Goal: Information Seeking & Learning: Learn about a topic

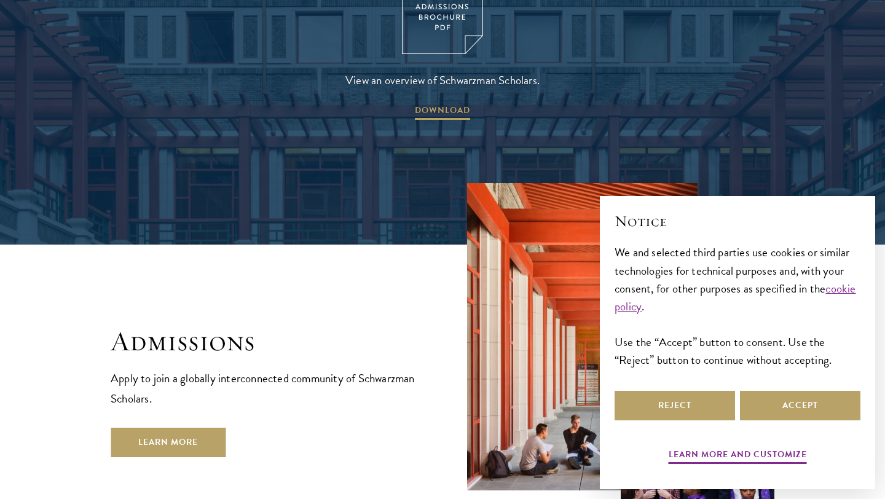
scroll to position [1879, 0]
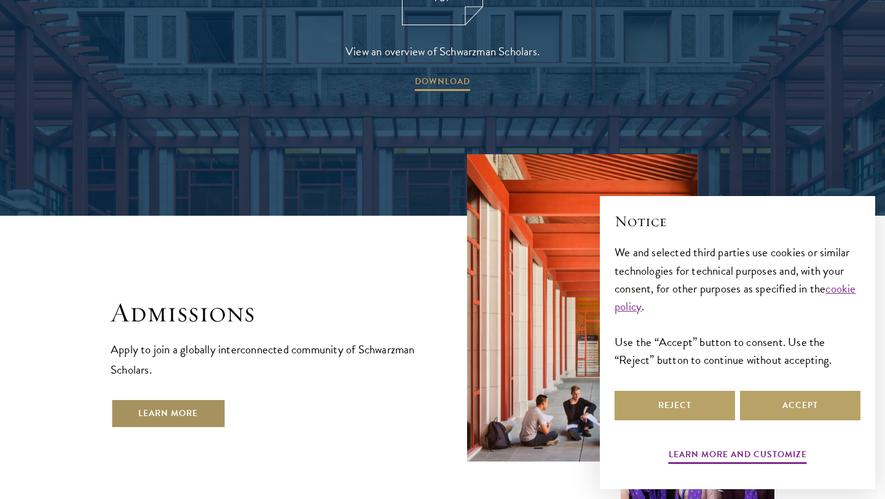
click at [170, 399] on link "Learn More" at bounding box center [168, 413] width 115 height 29
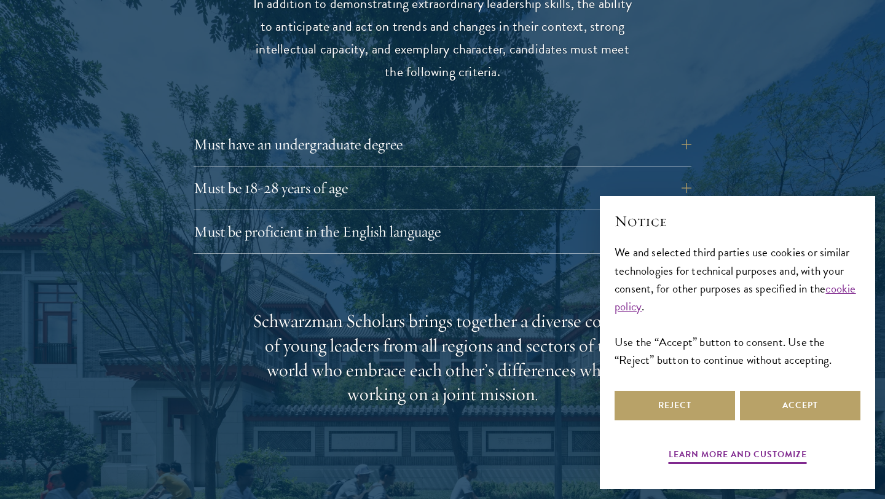
scroll to position [1719, 0]
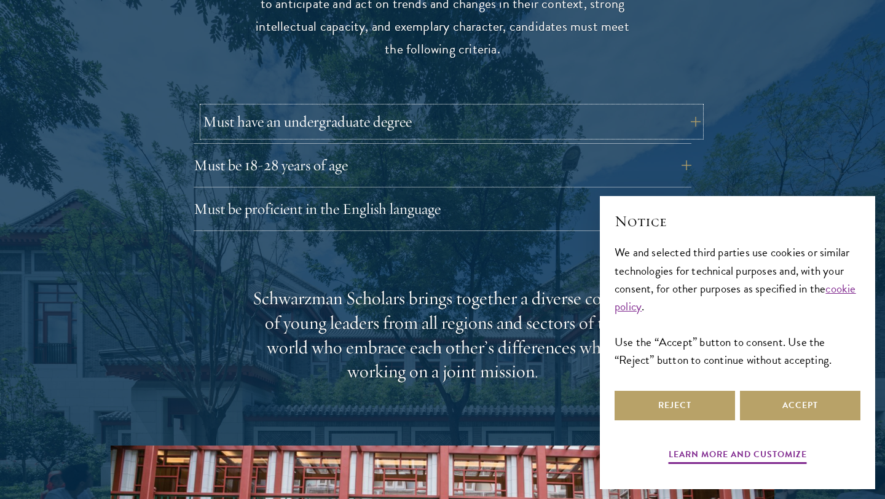
click at [428, 107] on button "Must have an undergraduate degree" at bounding box center [452, 121] width 498 height 29
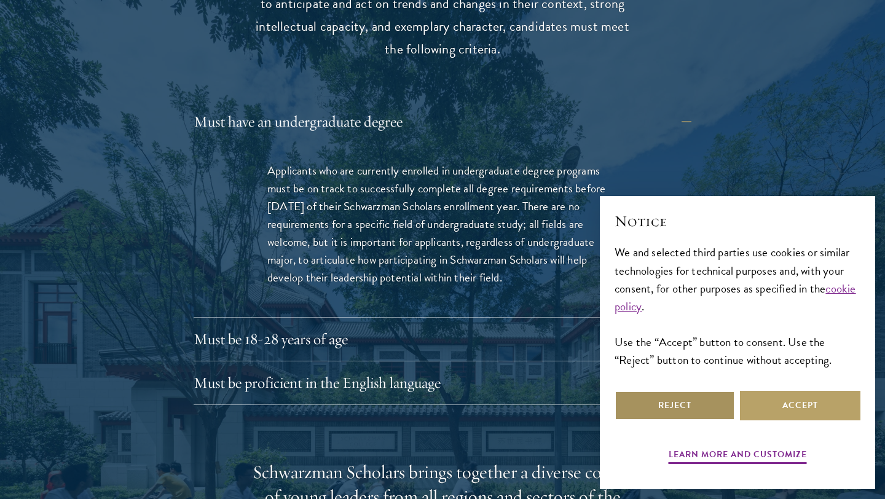
click at [700, 412] on button "Reject" at bounding box center [674, 405] width 120 height 29
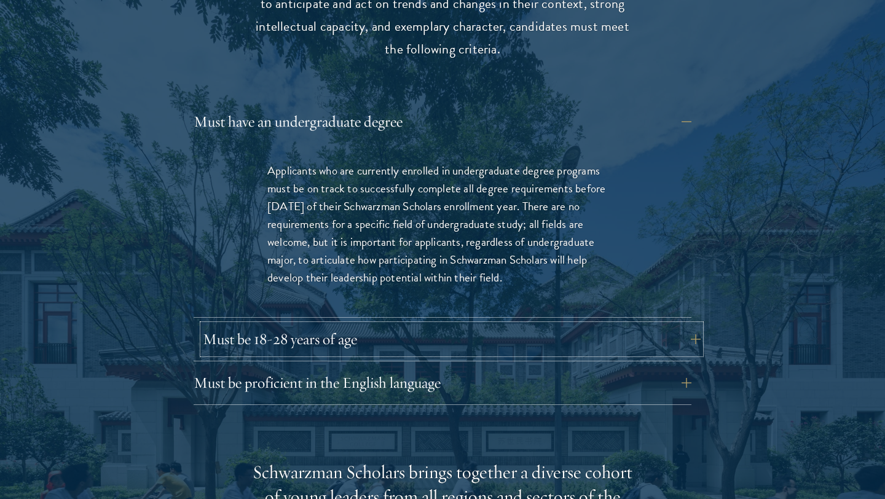
click at [453, 324] on button "Must be 18-28 years of age" at bounding box center [452, 338] width 498 height 29
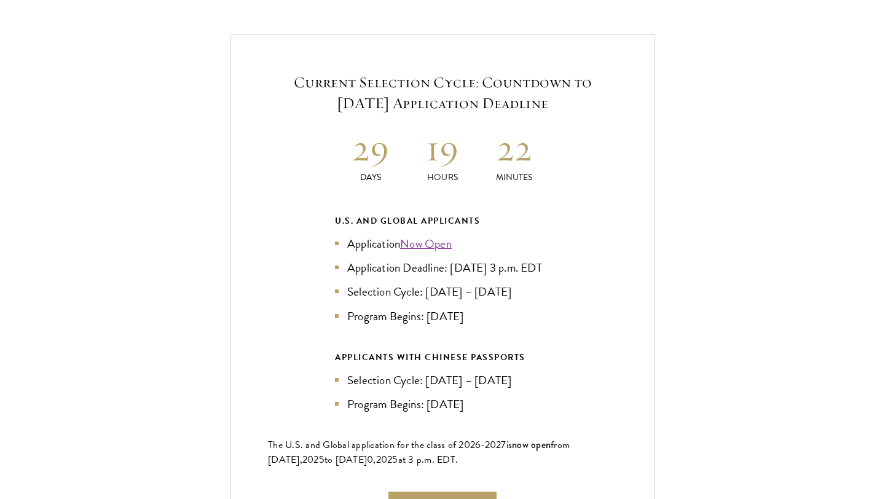
scroll to position [2766, 0]
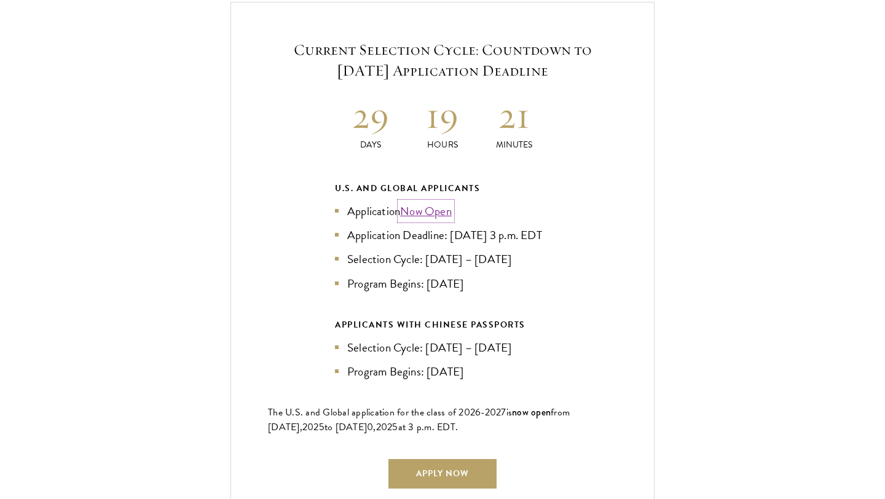
click at [423, 202] on link "Now Open" at bounding box center [426, 211] width 52 height 18
